Goal: Information Seeking & Learning: Learn about a topic

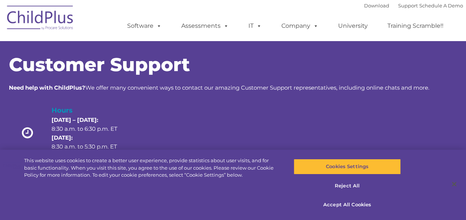
click at [162, 4] on div "Download Support | Schedule A Demo  MENU MENU Software ChildPlus: The original…" at bounding box center [287, 20] width 351 height 41
click at [196, 27] on link "Assessments" at bounding box center [205, 26] width 62 height 15
click at [422, 92] on div "Customer Support Need help with ChildPlus? We offer many convenient ways to con…" at bounding box center [233, 110] width 449 height 109
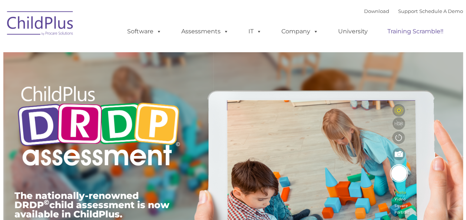
type input ""
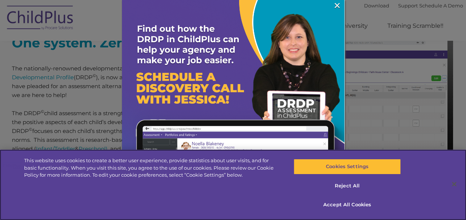
scroll to position [308, 0]
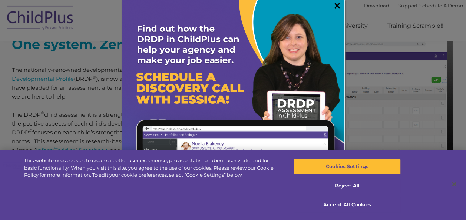
click at [333, 4] on link "×" at bounding box center [337, 5] width 9 height 7
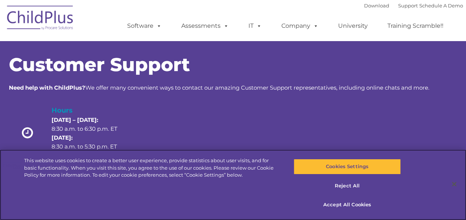
scroll to position [192, 0]
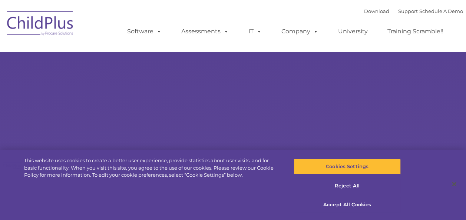
type input ""
select select "MEDIUM"
type input ""
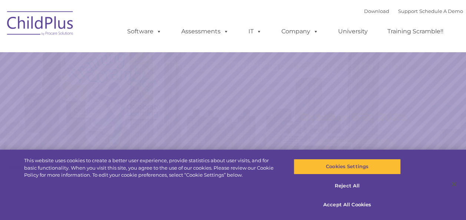
select select "MEDIUM"
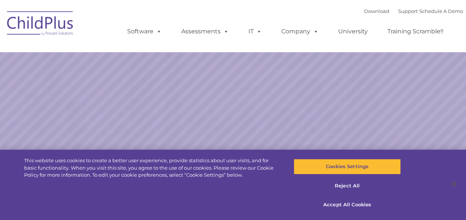
select select "MEDIUM"
